Goal: Go to known website: Go to known website

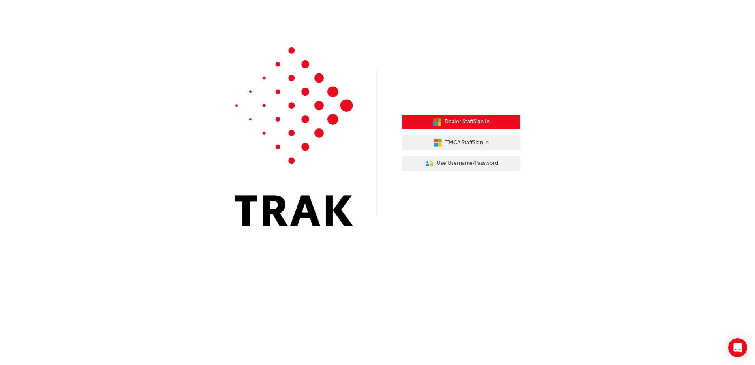
click at [487, 122] on span "Dealer Staff Sign In" at bounding box center [466, 121] width 45 height 9
